Goal: Find specific page/section: Find specific page/section

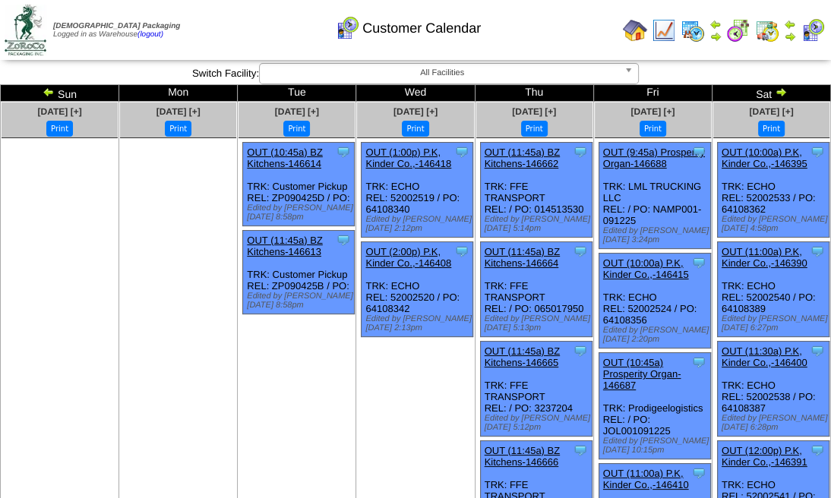
click at [796, 33] on td at bounding box center [790, 30] width 15 height 27
click at [794, 33] on img at bounding box center [790, 36] width 12 height 12
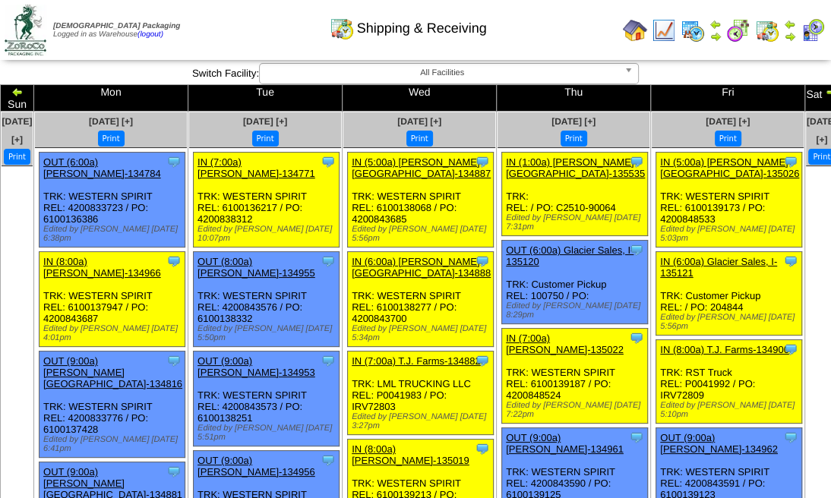
click at [640, 24] on div "Shipping & Receiving" at bounding box center [408, 23] width 475 height 42
click at [44, 30] on img at bounding box center [26, 30] width 42 height 51
click at [24, 30] on img at bounding box center [26, 30] width 42 height 51
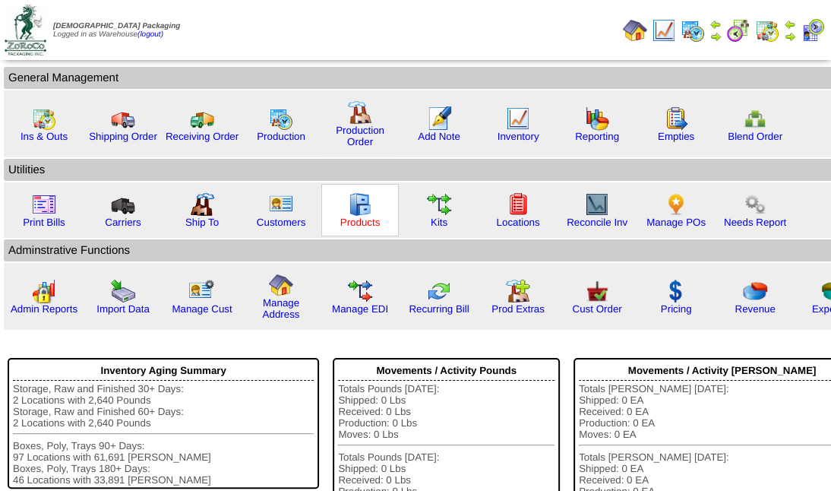
click at [362, 217] on link "Products" at bounding box center [360, 222] width 40 height 11
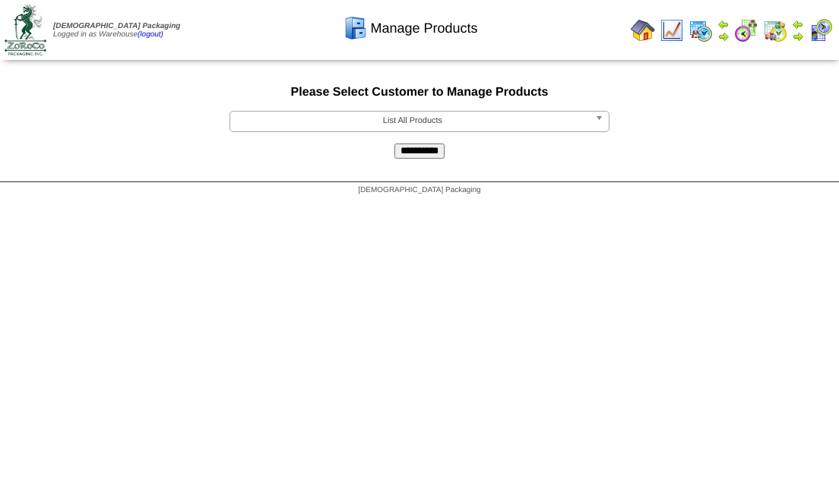
click at [602, 115] on b at bounding box center [602, 122] width 14 height 20
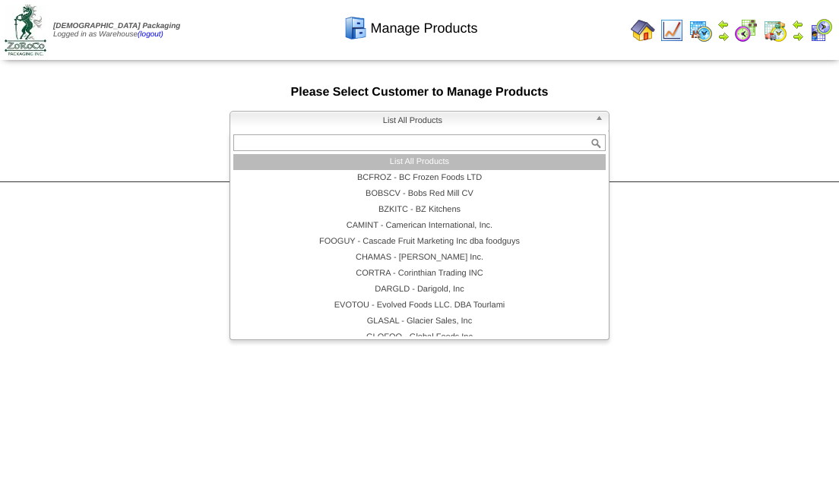
click at [440, 162] on li "List All Products" at bounding box center [419, 162] width 372 height 16
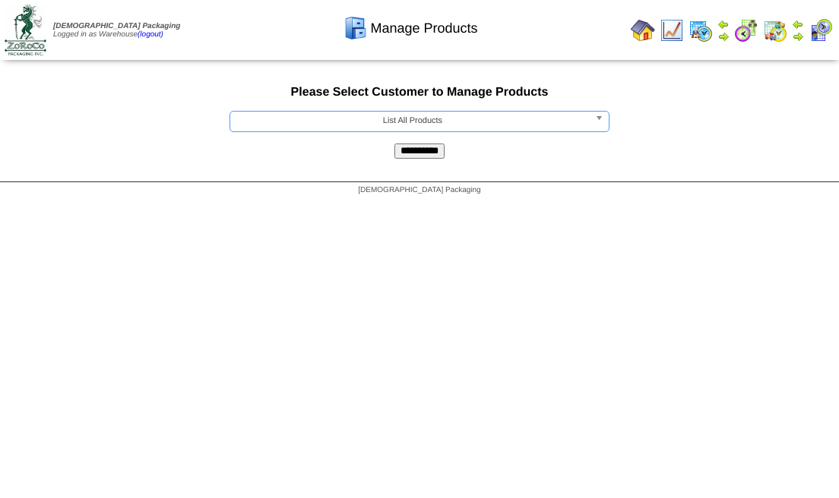
click at [416, 157] on input "**********" at bounding box center [419, 151] width 50 height 15
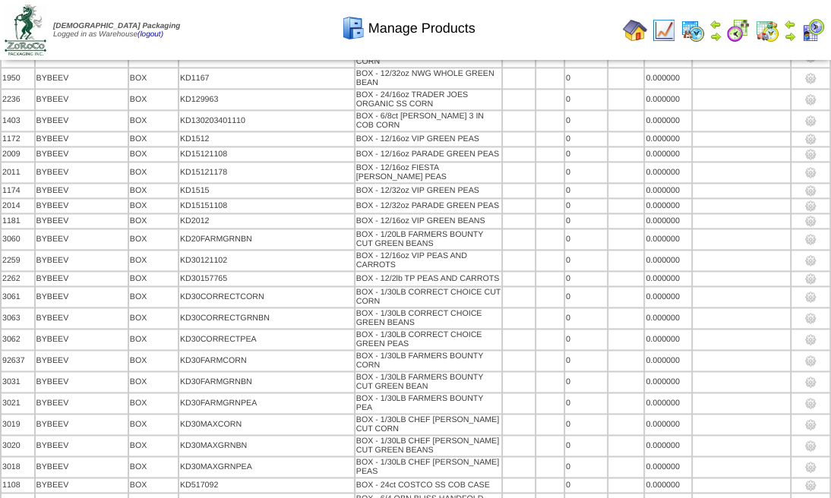
scroll to position [64819, 0]
